Goal: Information Seeking & Learning: Learn about a topic

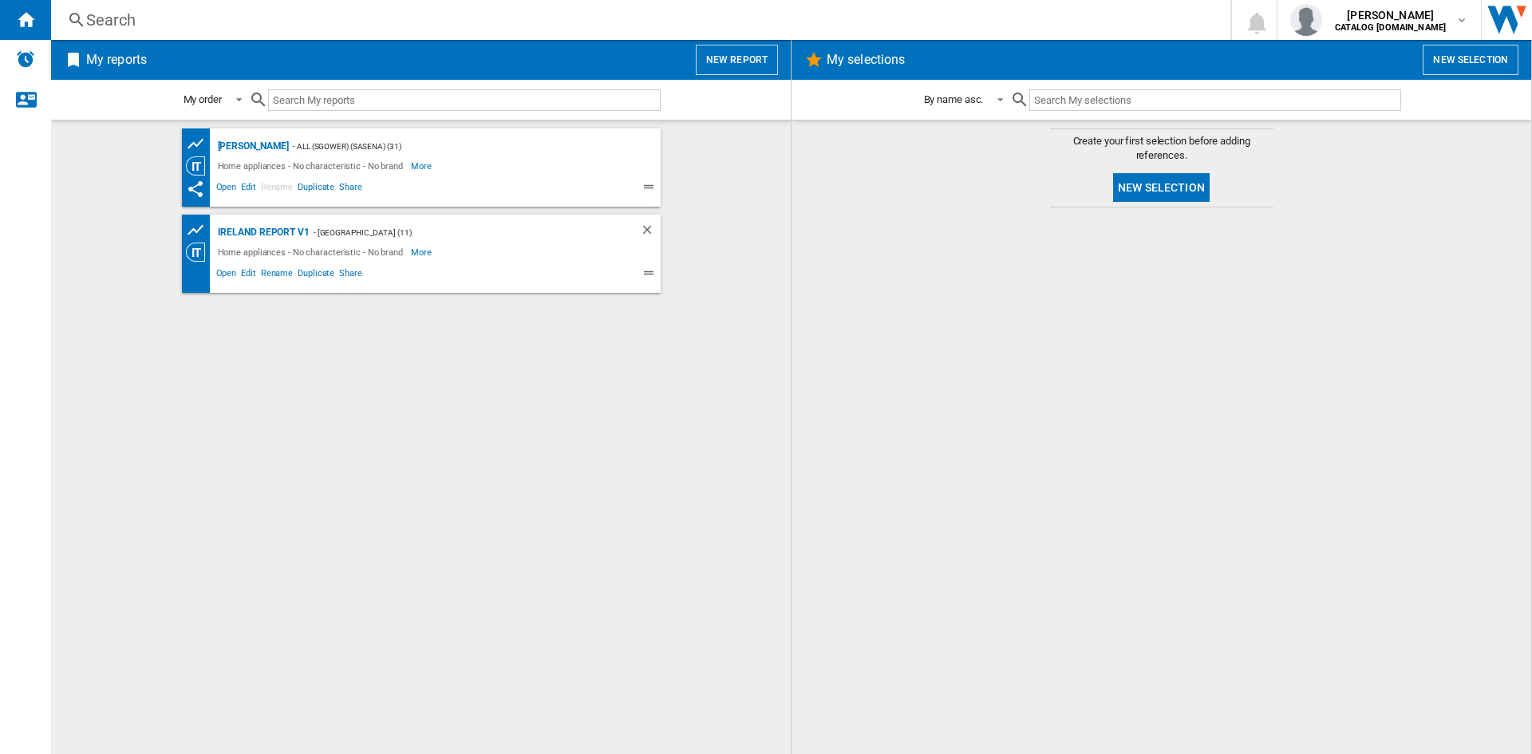
click at [112, 22] on div "Search" at bounding box center [637, 20] width 1102 height 22
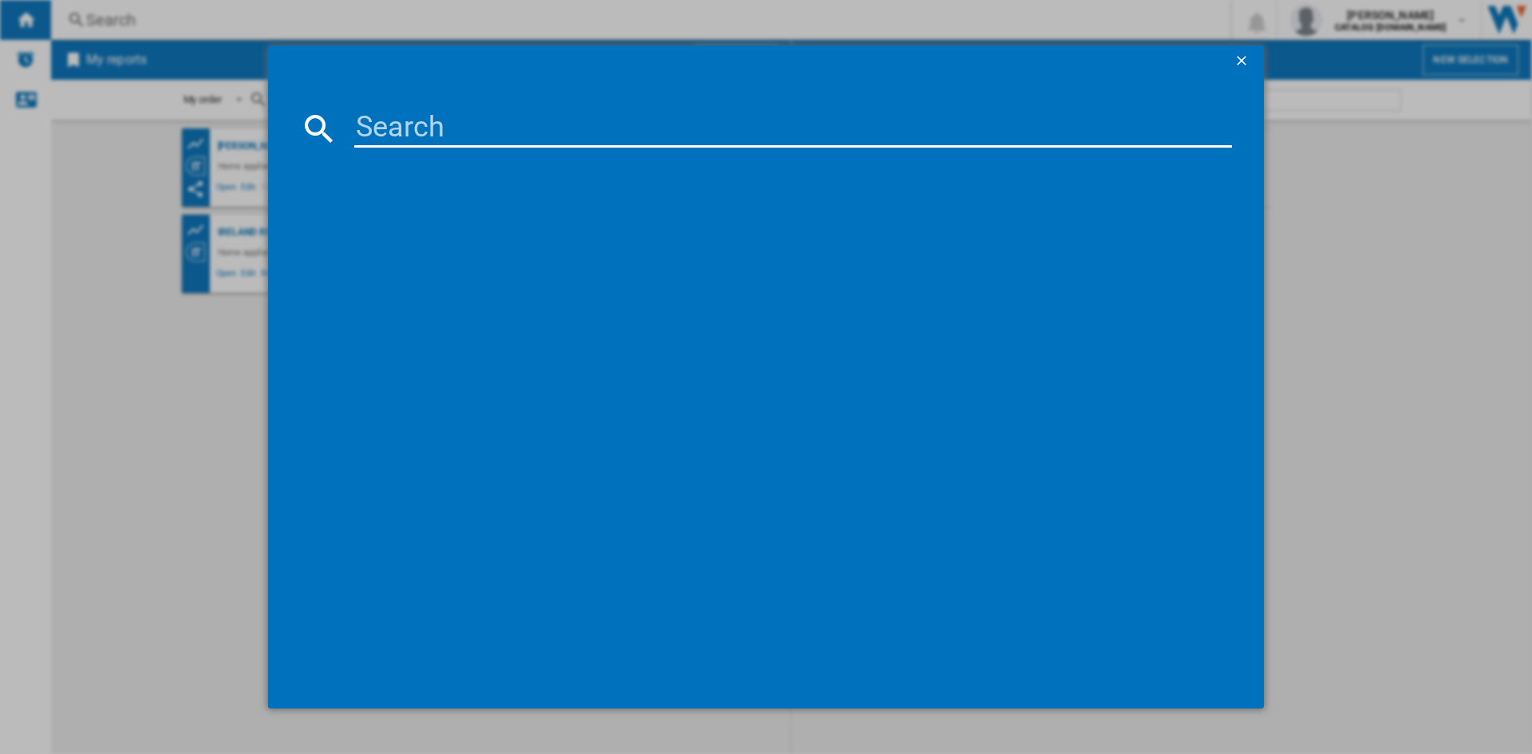
click at [467, 127] on input at bounding box center [792, 128] width 877 height 38
paste input "dtlce80051W"
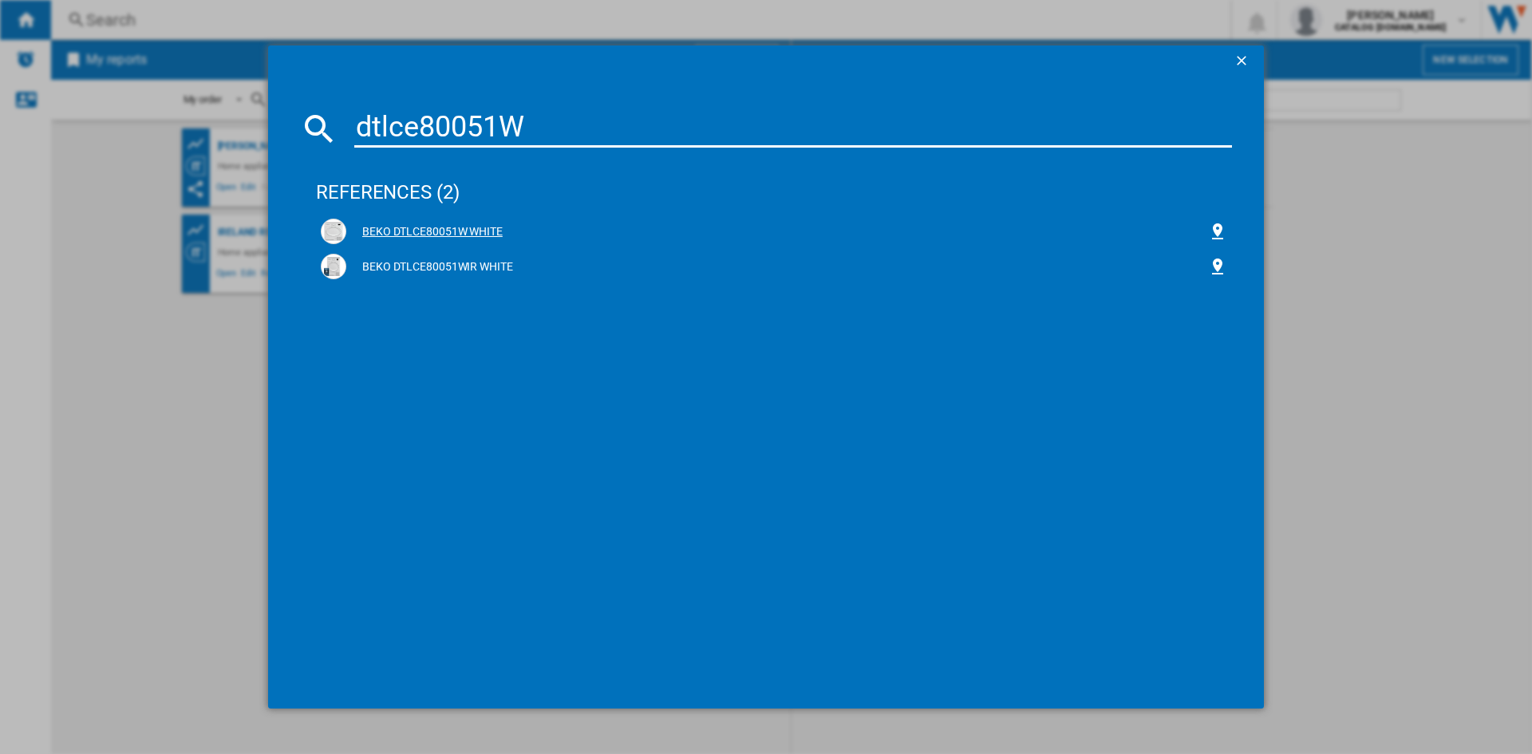
type input "dtlce80051W"
click at [424, 228] on div "BEKO DTLCE80051W WHITE" at bounding box center [777, 232] width 862 height 16
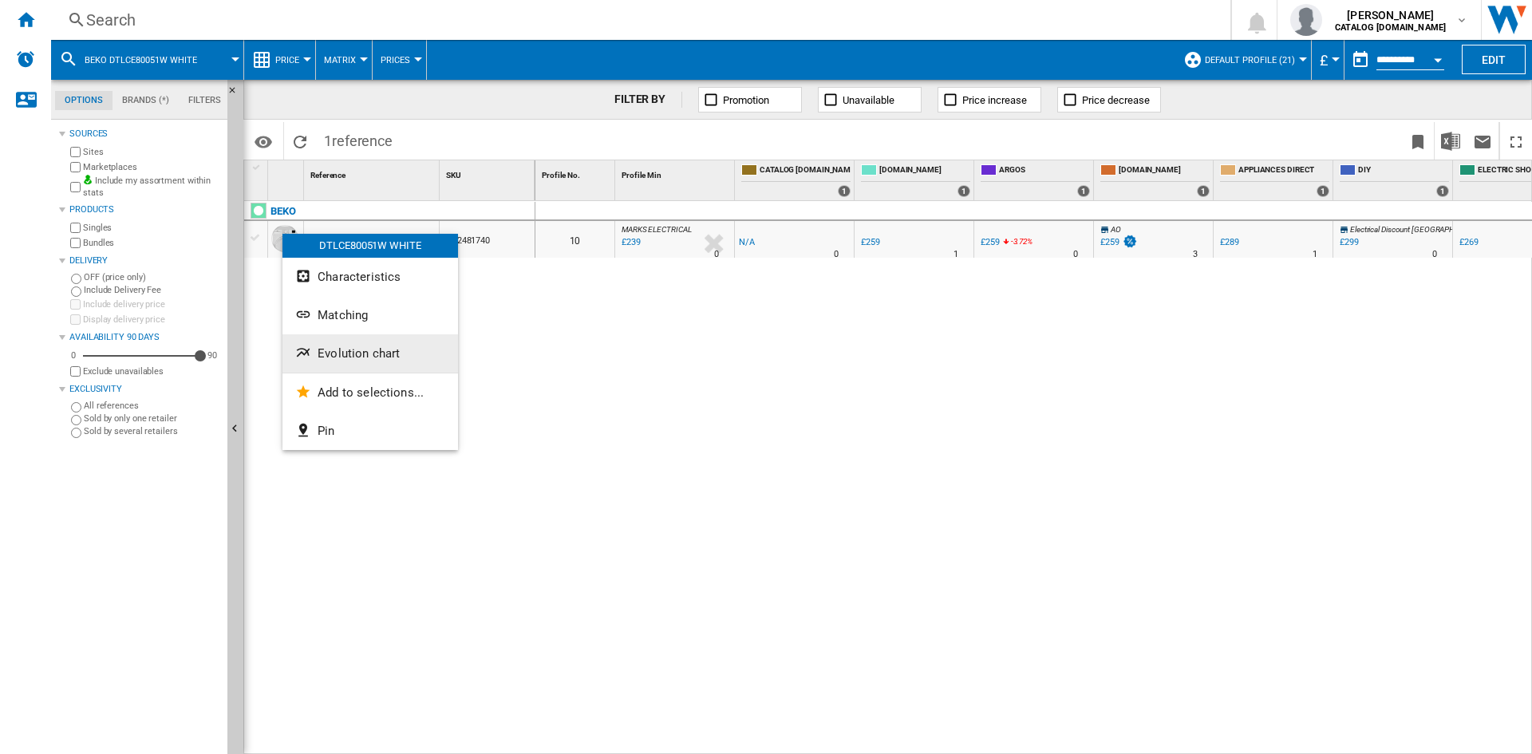
click at [369, 355] on span "Evolution chart" at bounding box center [358, 353] width 82 height 14
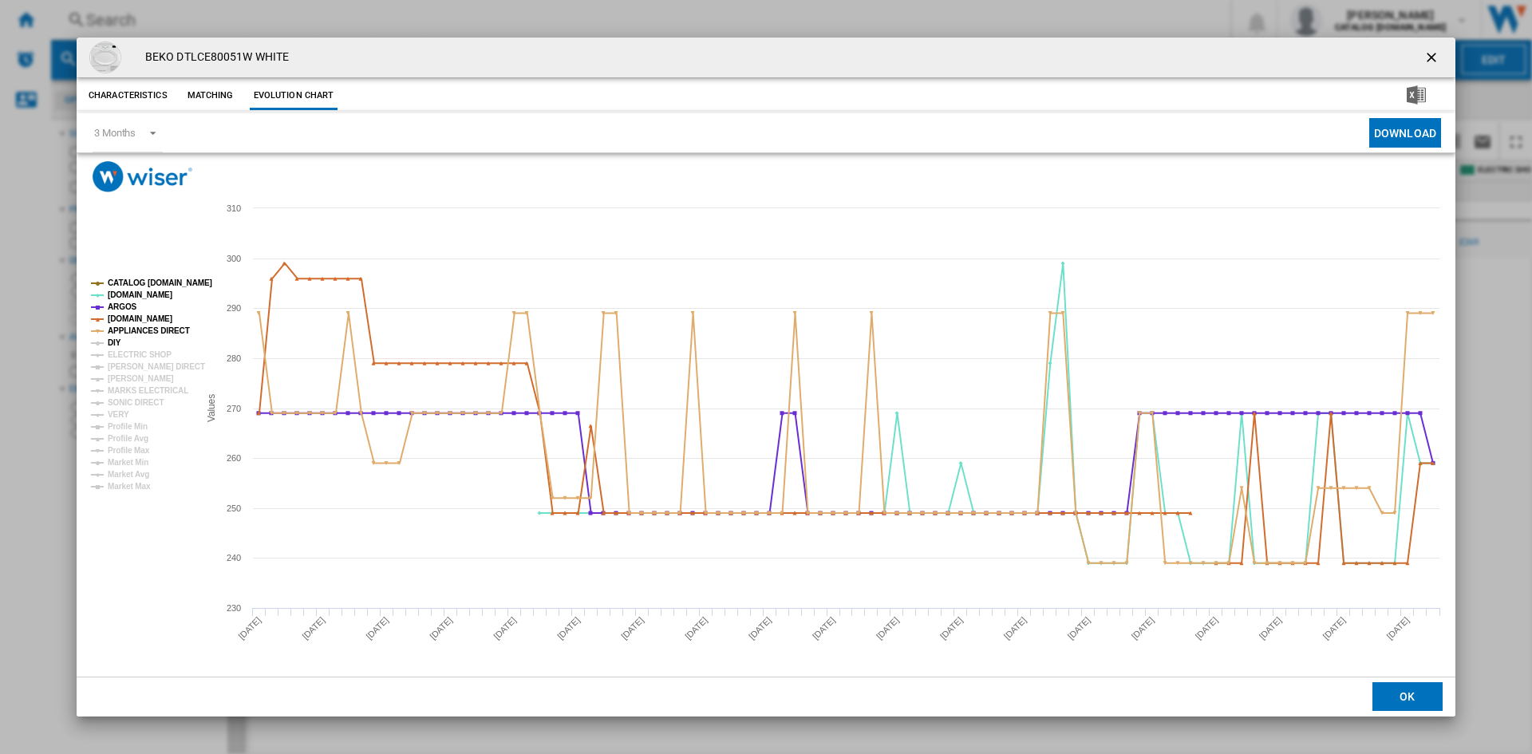
click at [112, 342] on tspan "DIY" at bounding box center [115, 342] width 14 height 9
click at [124, 353] on tspan "ELECTRIC SHOP" at bounding box center [140, 354] width 64 height 9
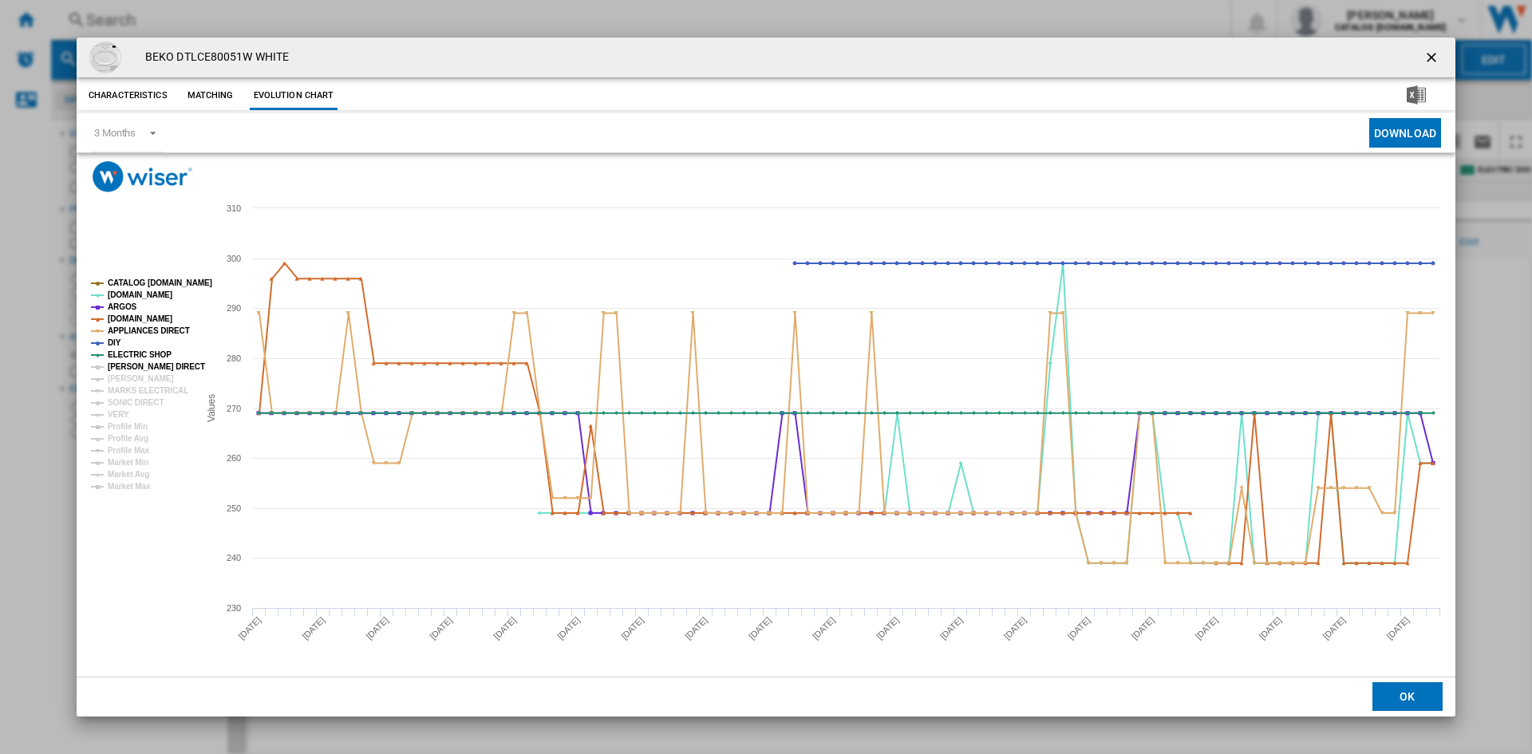
click at [125, 364] on tspan "[PERSON_NAME] DIRECT" at bounding box center [156, 366] width 97 height 9
click at [123, 377] on tspan "[PERSON_NAME]" at bounding box center [141, 378] width 66 height 9
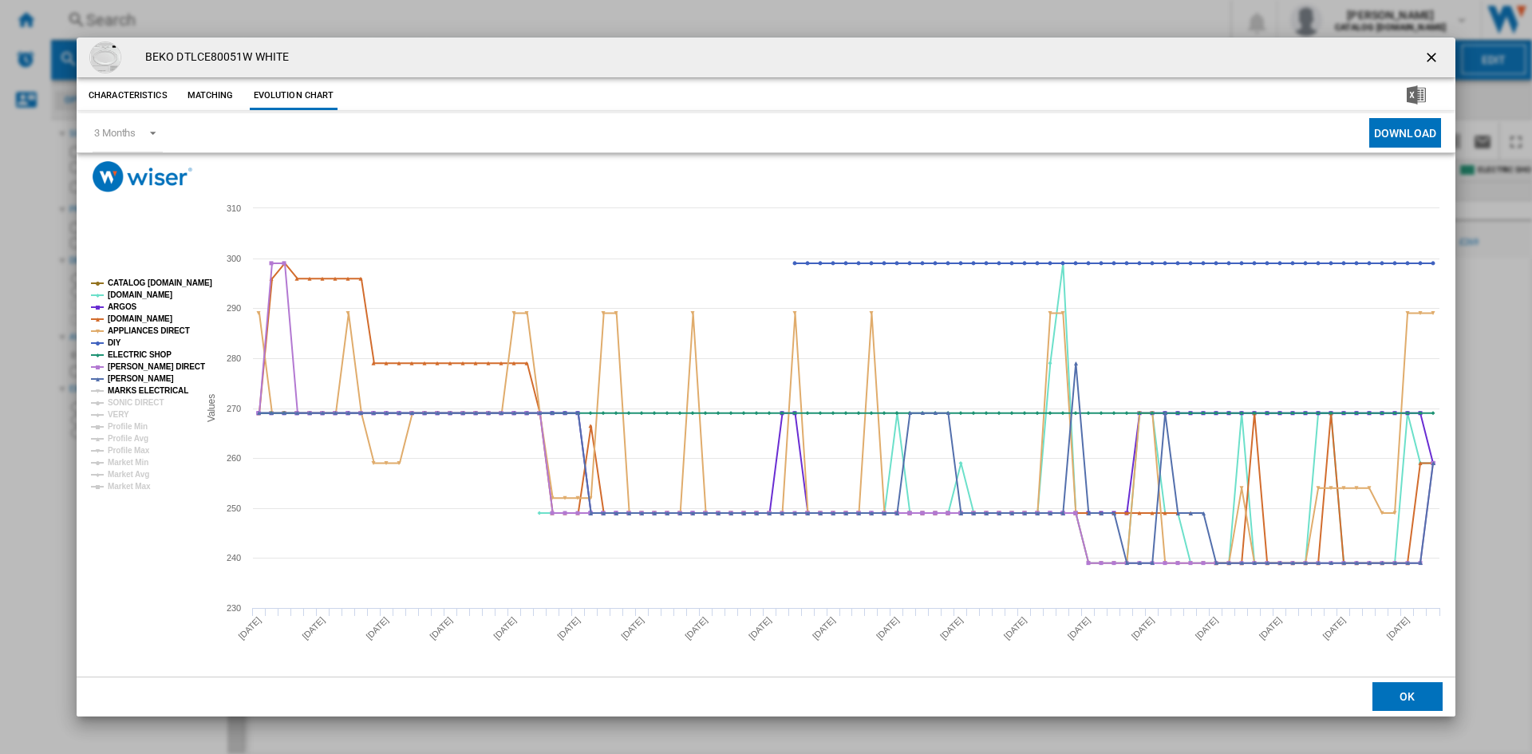
click at [129, 389] on tspan "MARKS ELECTRICAL" at bounding box center [148, 390] width 81 height 9
click at [128, 398] on tspan "SONIC DIRECT" at bounding box center [136, 402] width 56 height 9
click at [116, 413] on tspan "VERY" at bounding box center [119, 414] width 22 height 9
